Goal: Task Accomplishment & Management: Use online tool/utility

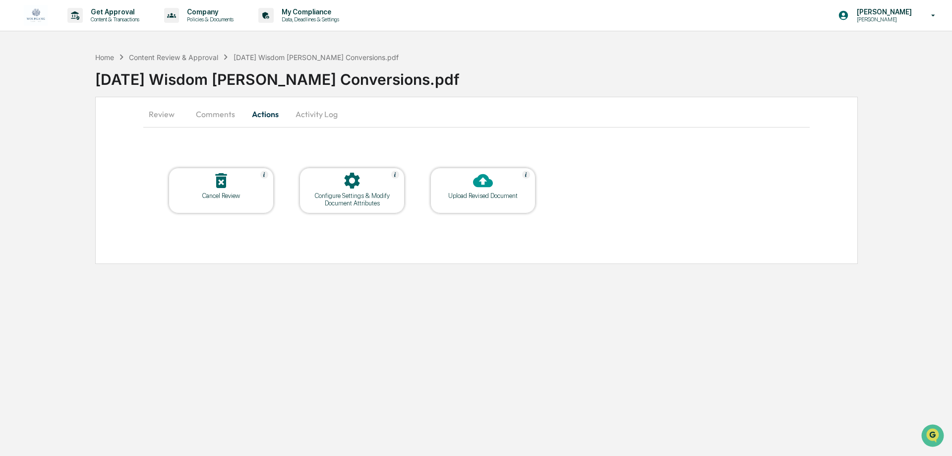
click at [167, 116] on button "Review" at bounding box center [165, 114] width 45 height 24
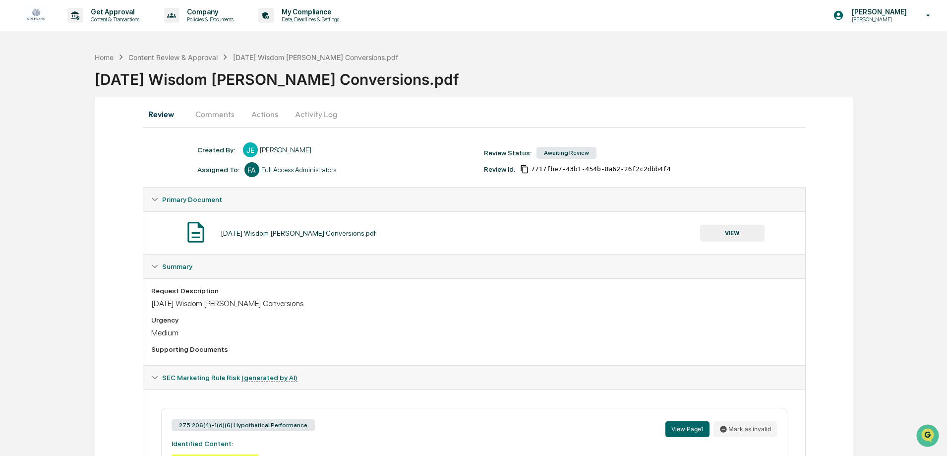
click at [299, 108] on button "Activity Log" at bounding box center [316, 114] width 58 height 24
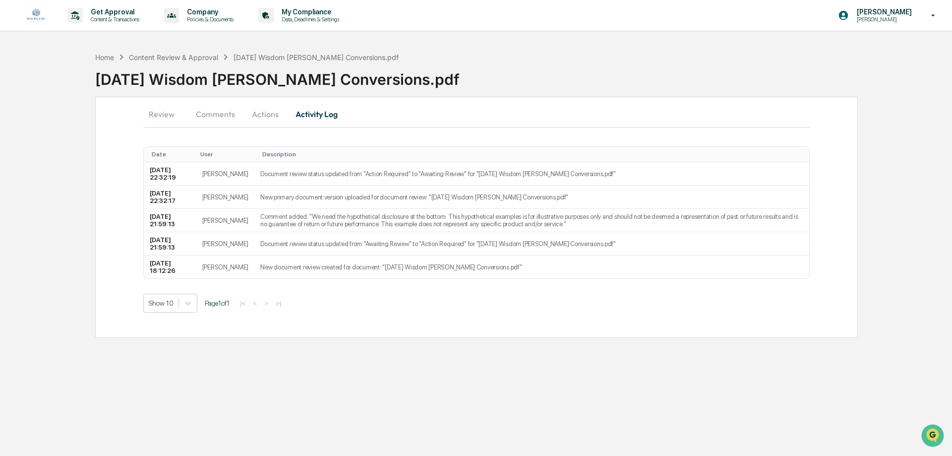
click at [254, 117] on button "Actions" at bounding box center [265, 114] width 45 height 24
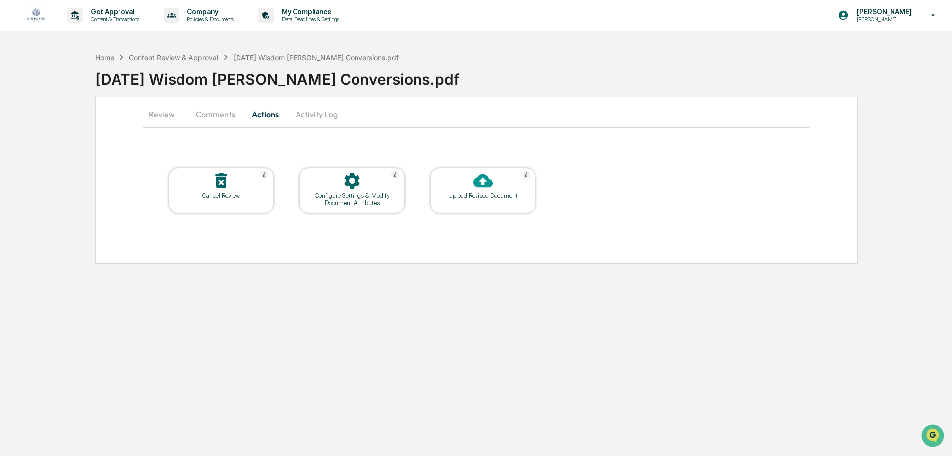
click at [198, 113] on button "Comments" at bounding box center [215, 114] width 55 height 24
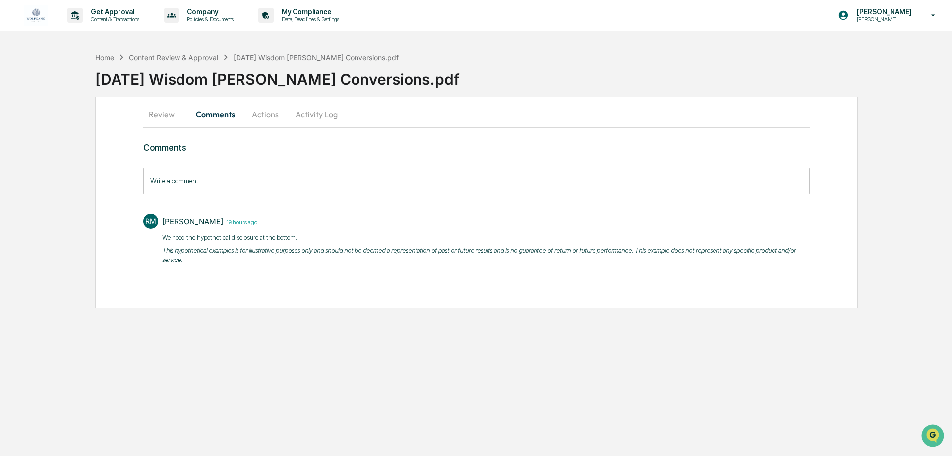
click at [146, 118] on button "Review" at bounding box center [165, 114] width 45 height 24
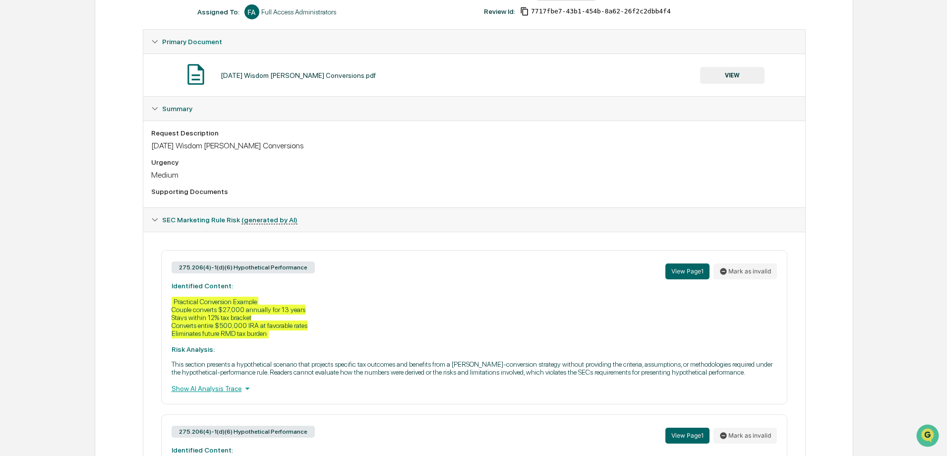
scroll to position [9, 0]
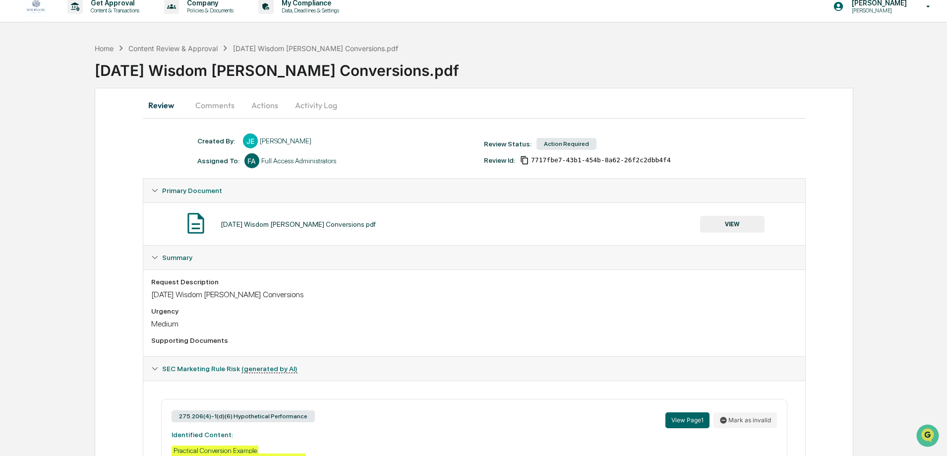
click at [260, 109] on button "Actions" at bounding box center [264, 105] width 45 height 24
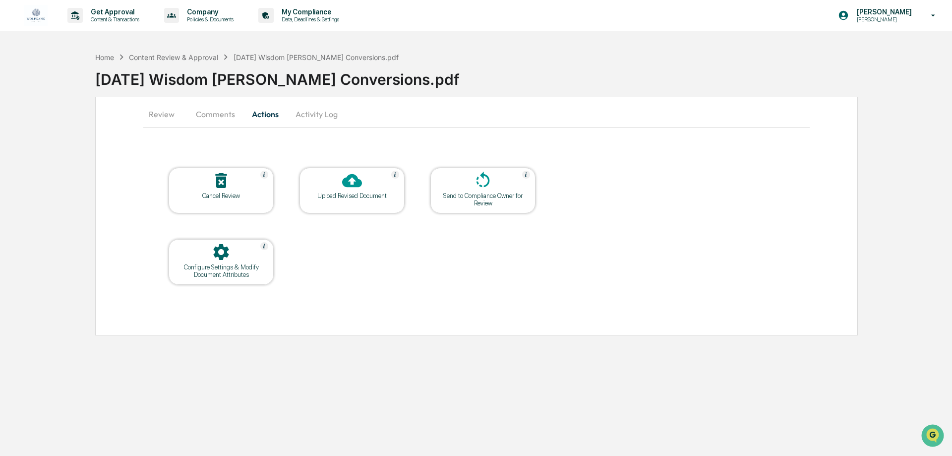
click at [376, 186] on div at bounding box center [351, 181] width 99 height 21
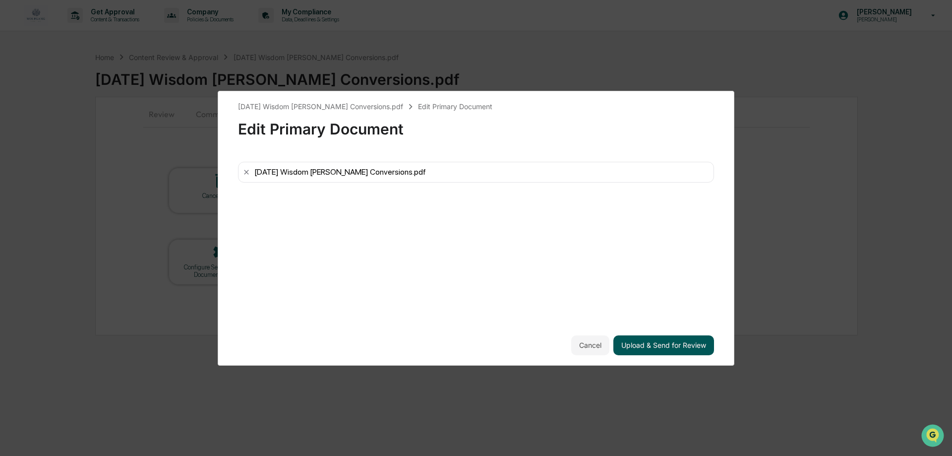
click at [669, 346] on button "Upload & Send for Review" at bounding box center [663, 345] width 101 height 20
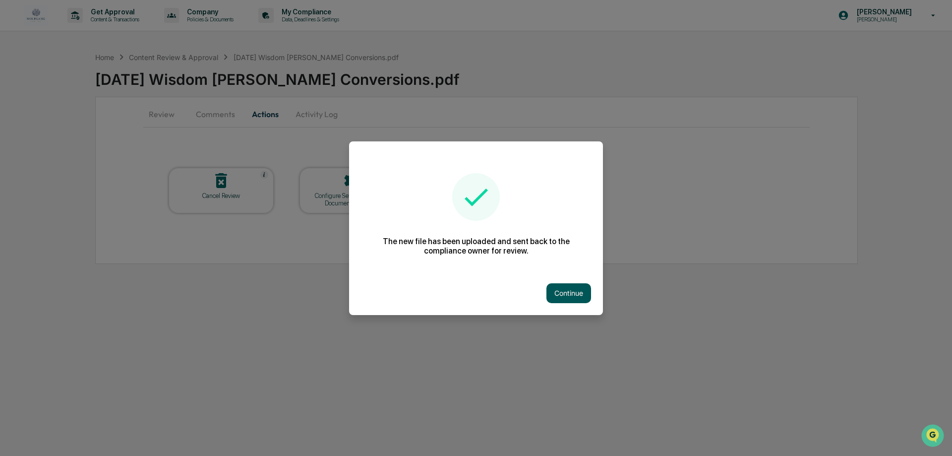
click at [550, 295] on button "Continue" at bounding box center [568, 293] width 45 height 20
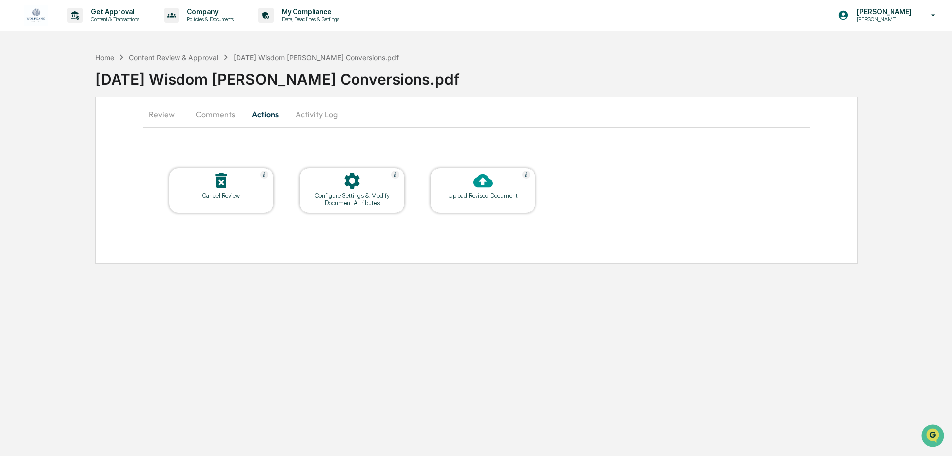
click at [323, 117] on button "Activity Log" at bounding box center [317, 114] width 58 height 24
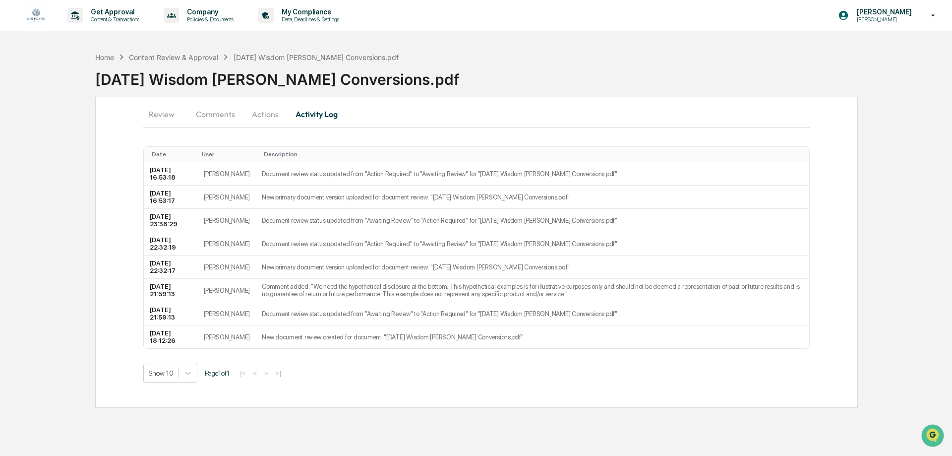
click at [175, 116] on button "Review" at bounding box center [165, 114] width 45 height 24
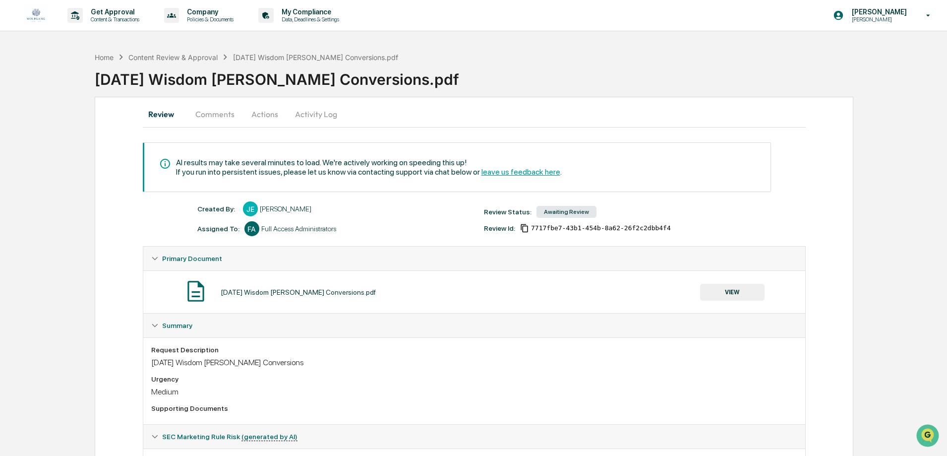
click at [444, 115] on div "Review Comments Actions Activity Log" at bounding box center [474, 114] width 663 height 24
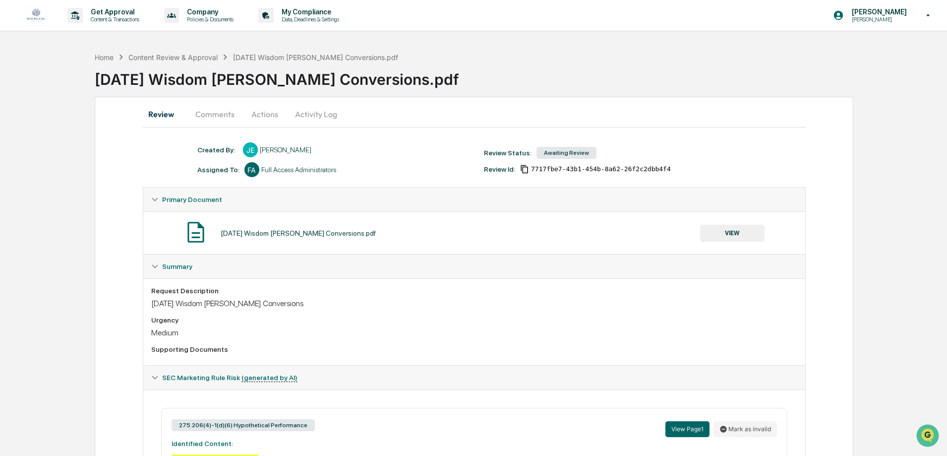
click at [655, 120] on div "Review Comments Actions Activity Log" at bounding box center [474, 114] width 663 height 24
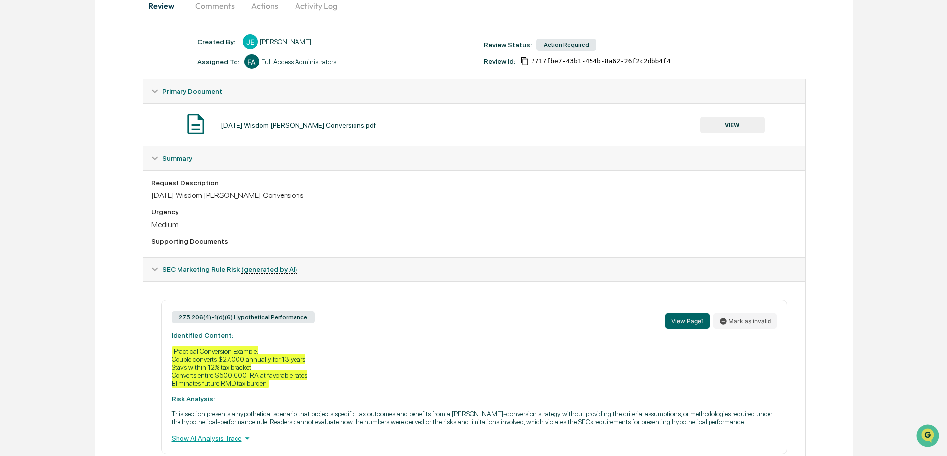
scroll to position [306, 0]
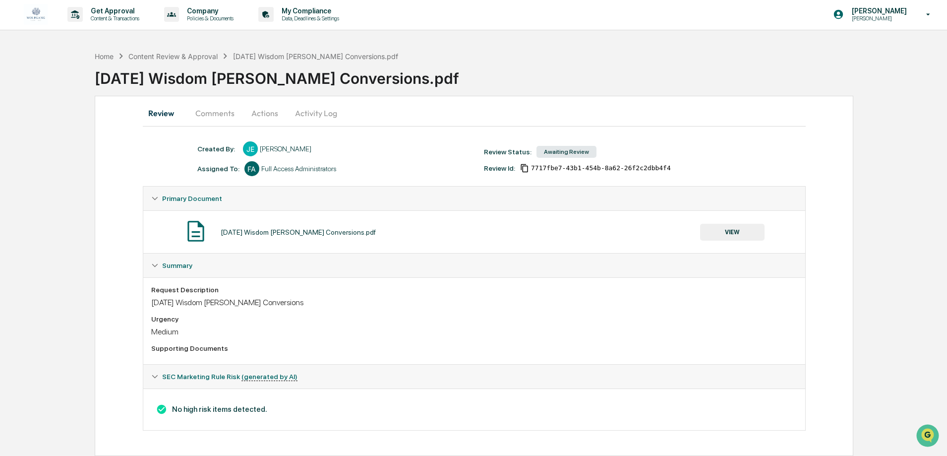
click at [199, 116] on button "Comments" at bounding box center [214, 113] width 55 height 24
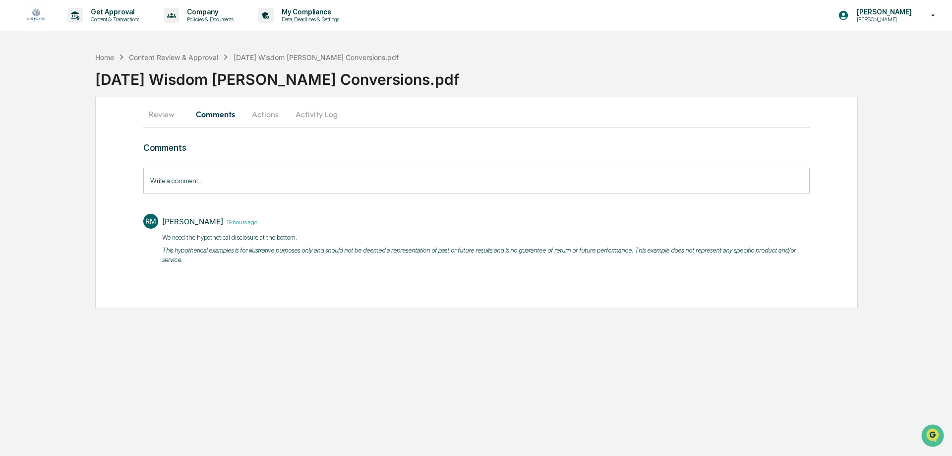
click at [259, 119] on button "Actions" at bounding box center [265, 114] width 45 height 24
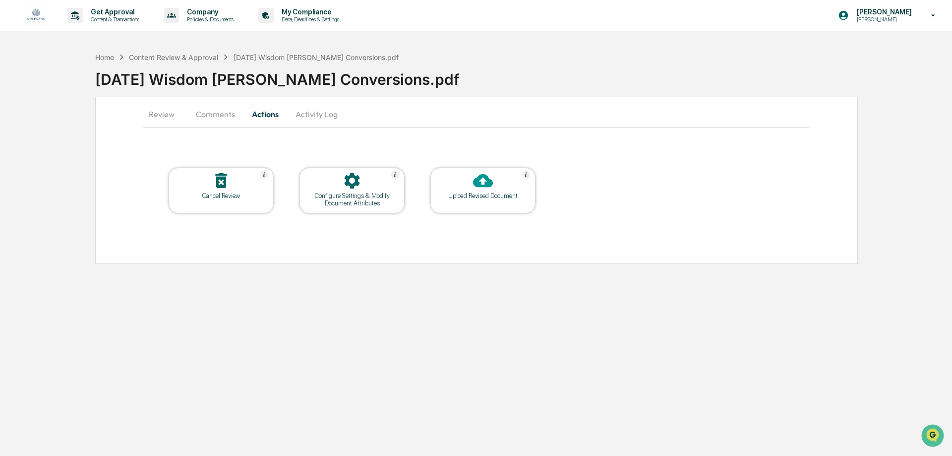
click at [323, 111] on button "Activity Log" at bounding box center [317, 114] width 58 height 24
